Goal: Navigation & Orientation: Understand site structure

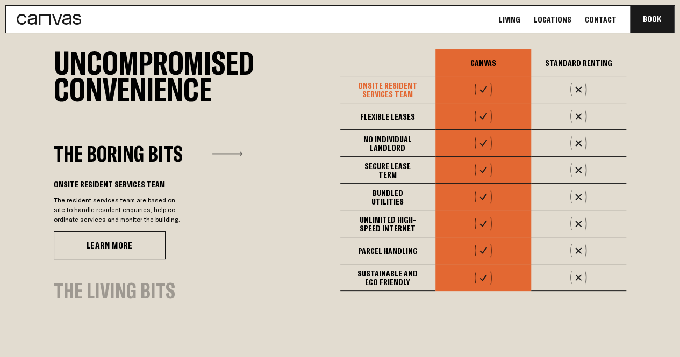
scroll to position [645, 0]
click at [157, 288] on div "The Living Bits" at bounding box center [114, 290] width 121 height 20
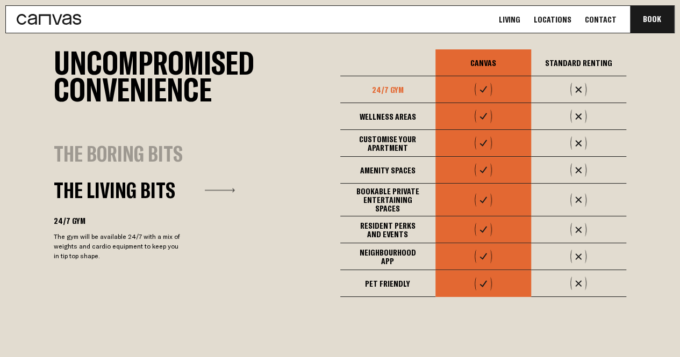
click at [131, 159] on div "The Boring Bits" at bounding box center [118, 153] width 129 height 20
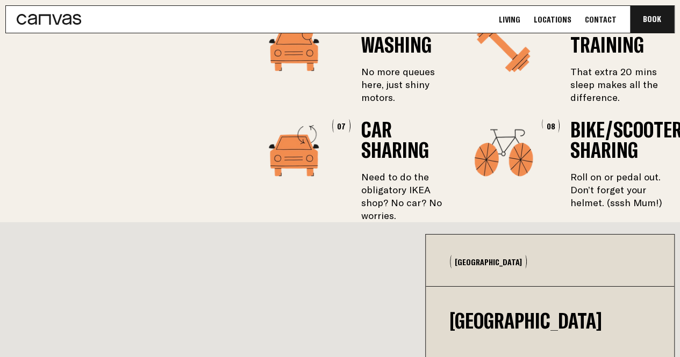
scroll to position [0, 0]
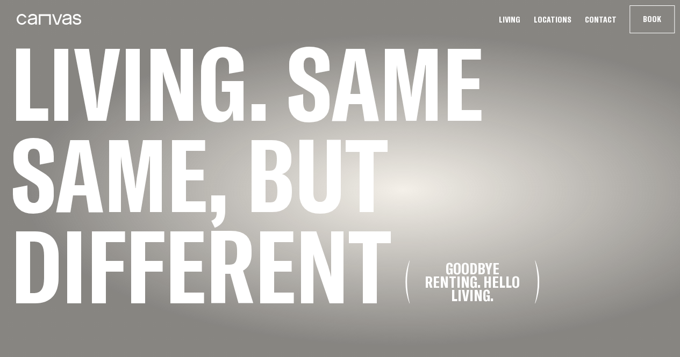
click at [523, 17] on link "Living" at bounding box center [509, 19] width 28 height 11
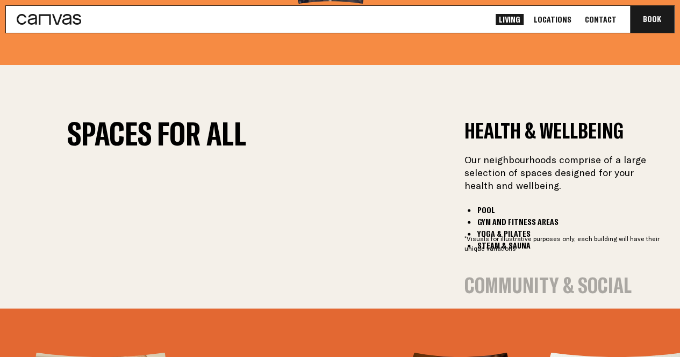
click at [550, 275] on button "Community & Social" at bounding box center [547, 285] width 167 height 20
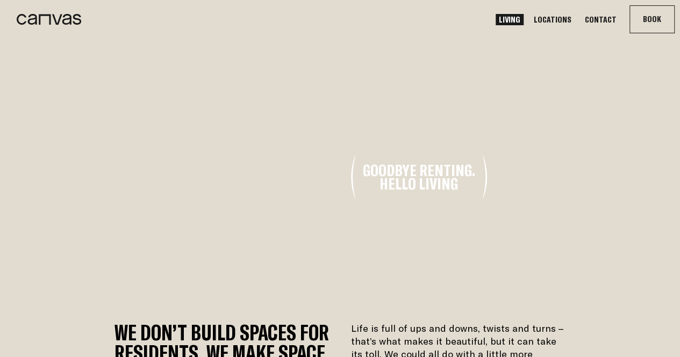
click at [60, 17] on icon at bounding box center [49, 19] width 64 height 11
